Goal: Check status

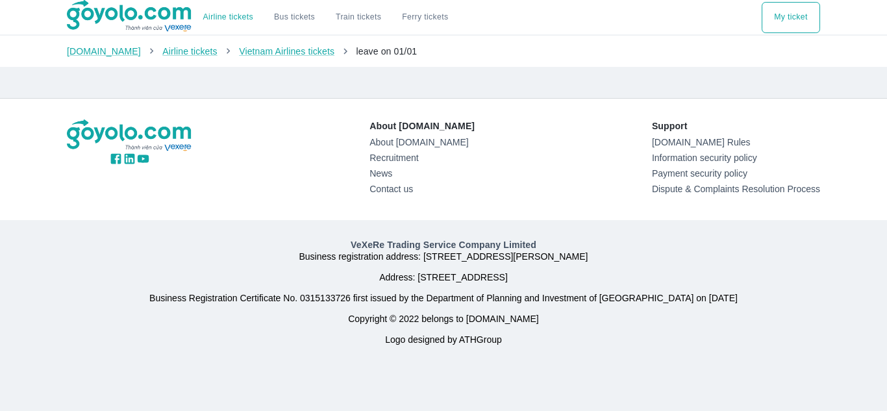
drag, startPoint x: 458, startPoint y: 51, endPoint x: 472, endPoint y: 51, distance: 13.6
click at [458, 51] on ol "[DOMAIN_NAME] Airline tickets Vietnam Airlines tickets leave on 01/01" at bounding box center [444, 51] width 754 height 13
click at [796, 19] on font "My ticket" at bounding box center [790, 16] width 33 height 9
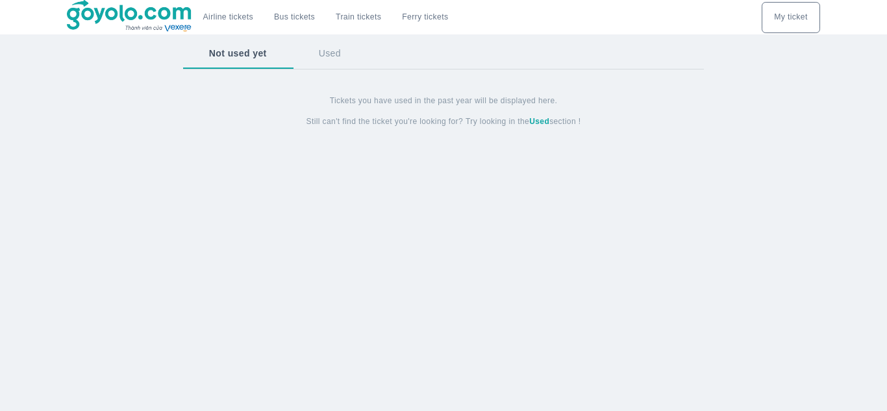
click at [326, 58] on font "Used" at bounding box center [330, 53] width 22 height 10
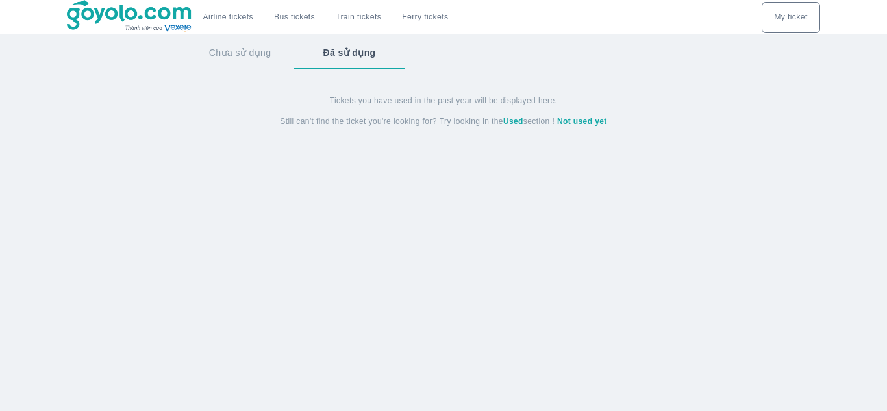
click at [248, 62] on button "Chưa sử dụng" at bounding box center [240, 53] width 114 height 34
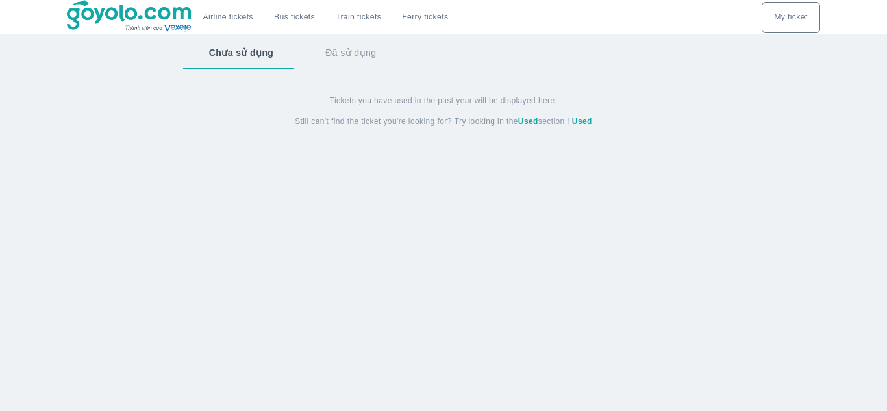
click at [233, 16] on font "Airline tickets" at bounding box center [228, 16] width 50 height 9
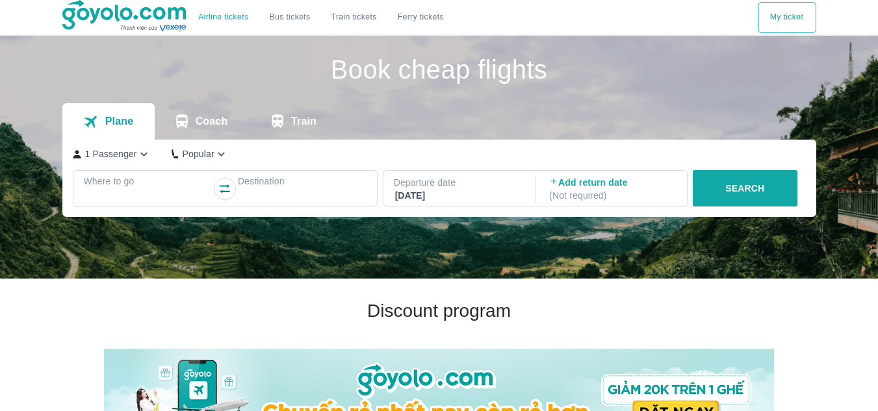
click at [360, 17] on font "Train tickets" at bounding box center [353, 16] width 45 height 9
